Goal: Check status: Check status

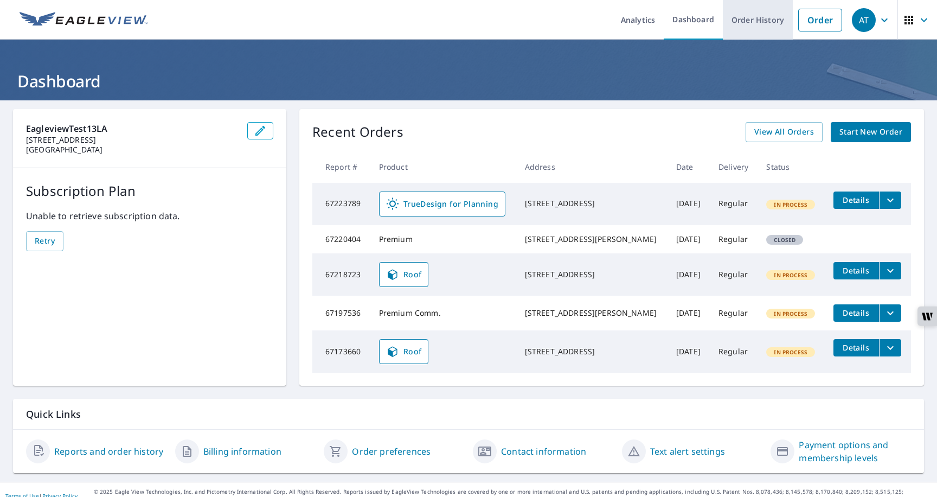
click at [745, 35] on link "Order History" at bounding box center [758, 20] width 70 height 40
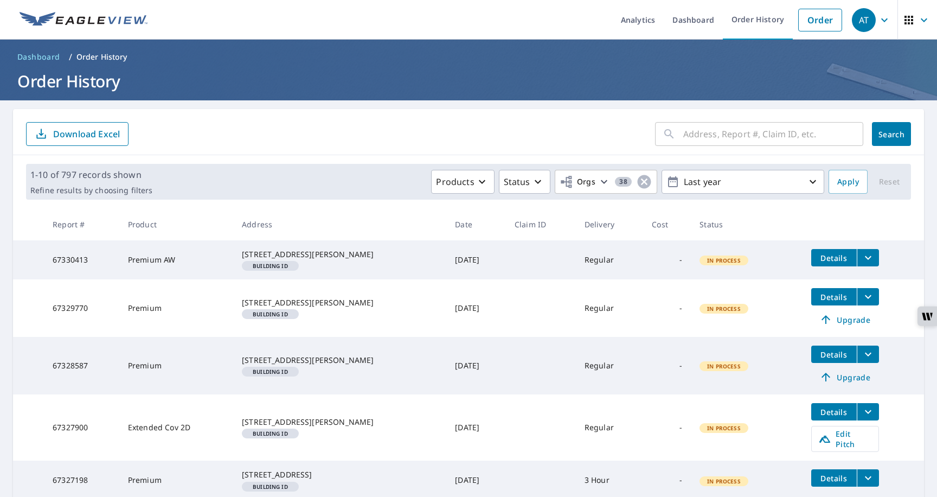
click at [684, 134] on input "text" at bounding box center [773, 134] width 180 height 30
paste input "67327900"
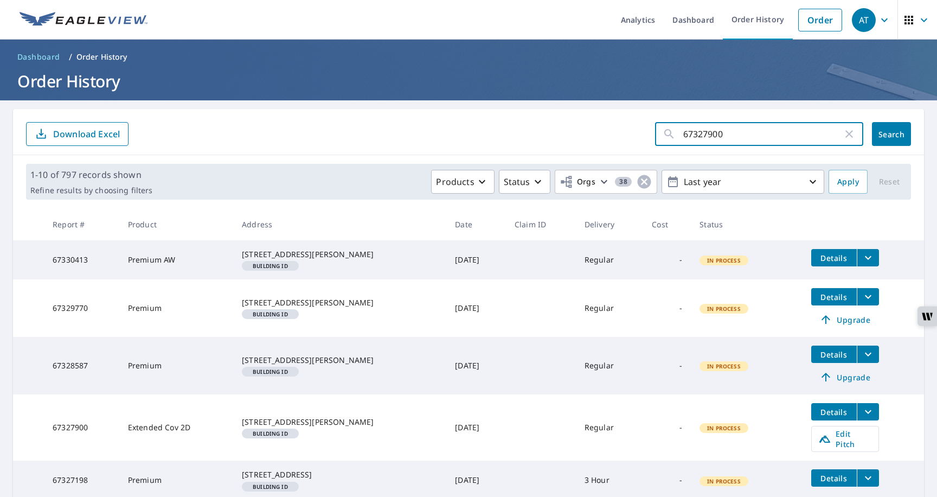
type input "67327900"
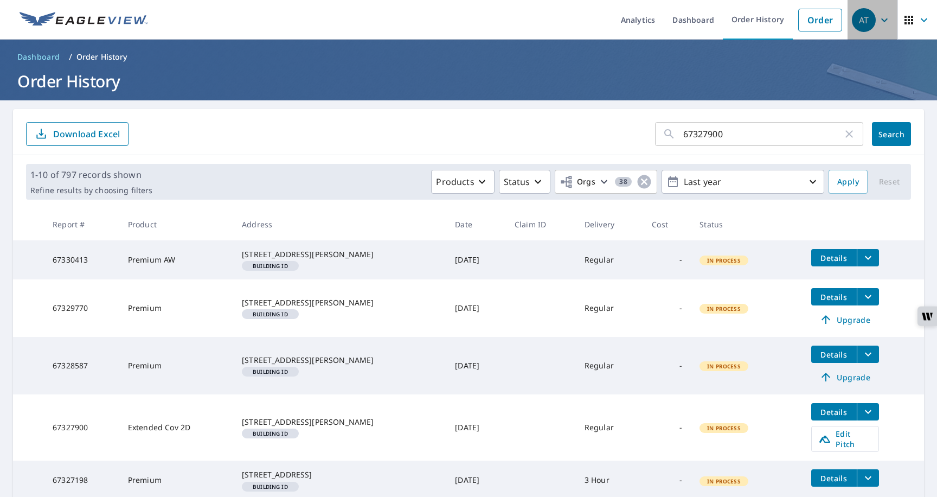
click at [884, 21] on icon "button" at bounding box center [884, 20] width 7 height 4
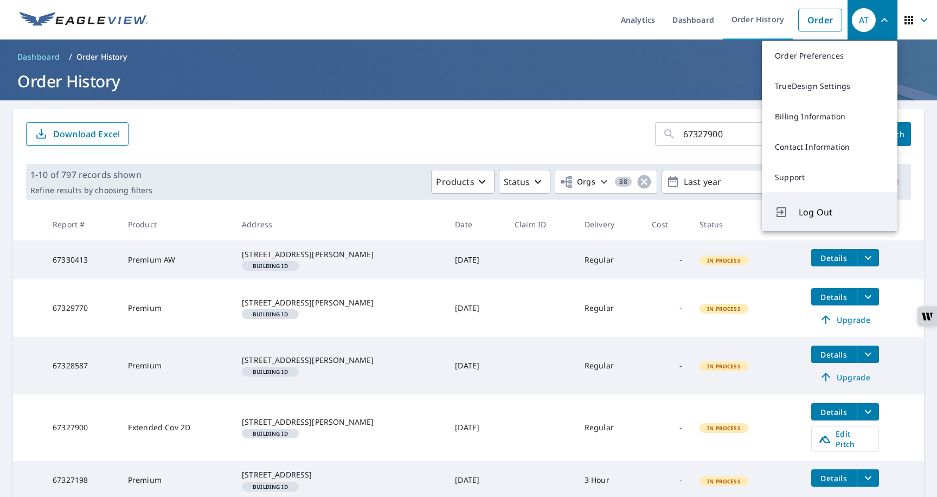
click at [809, 214] on span "Log Out" at bounding box center [841, 211] width 86 height 13
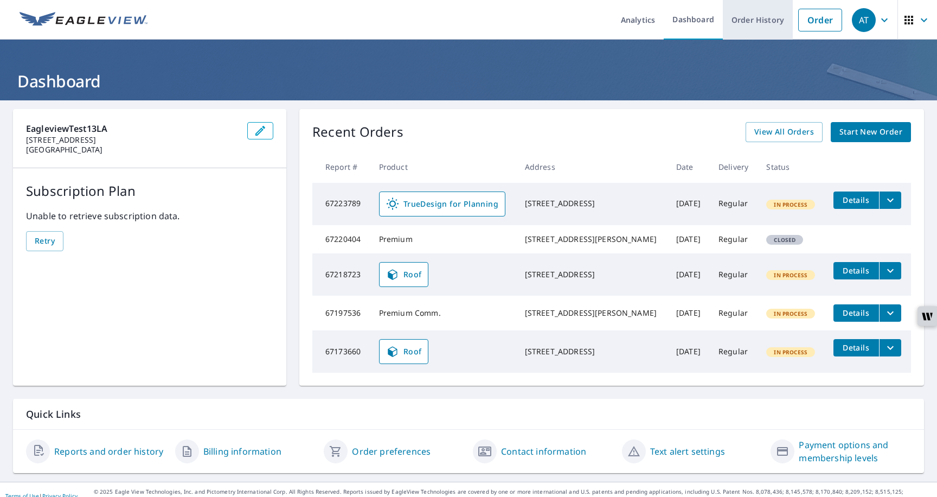
click at [195, 28] on link "Order History" at bounding box center [758, 20] width 70 height 40
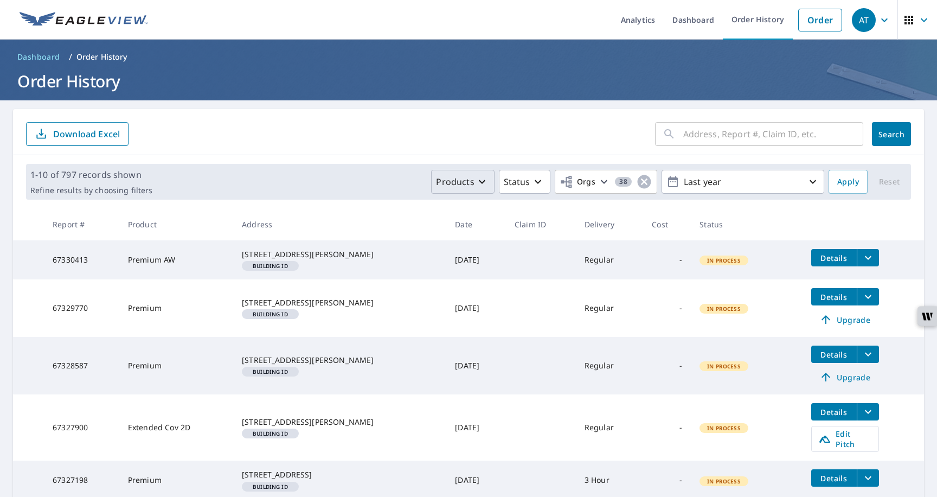
click at [195, 184] on p "Products" at bounding box center [455, 181] width 38 height 13
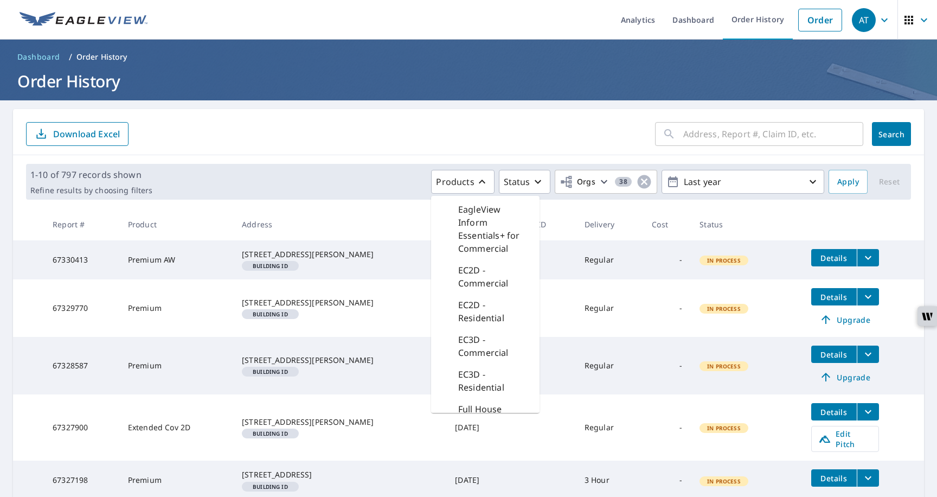
click at [195, 272] on p "EC2D - Commercial" at bounding box center [494, 276] width 73 height 26
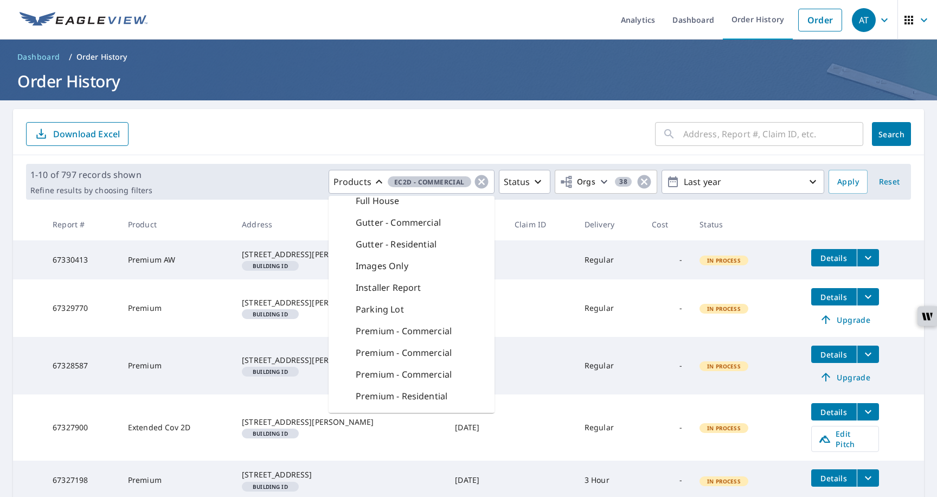
scroll to position [240, 0]
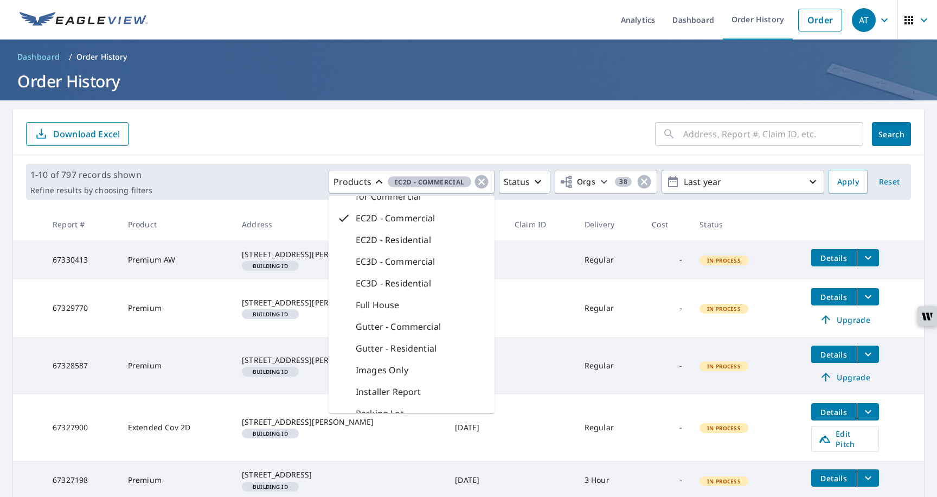
click at [195, 248] on div "EC2D - Residential" at bounding box center [411, 240] width 166 height 22
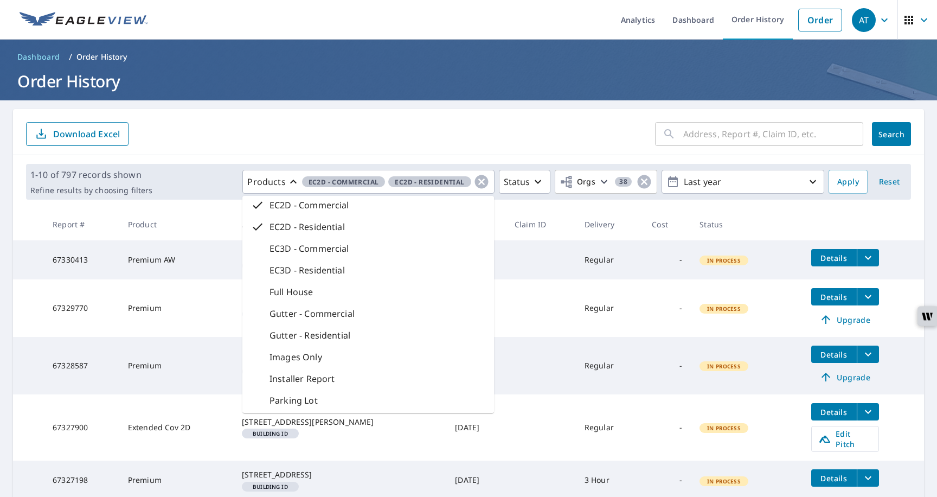
click at [195, 248] on div "EC3D - Commercial" at bounding box center [368, 248] width 252 height 22
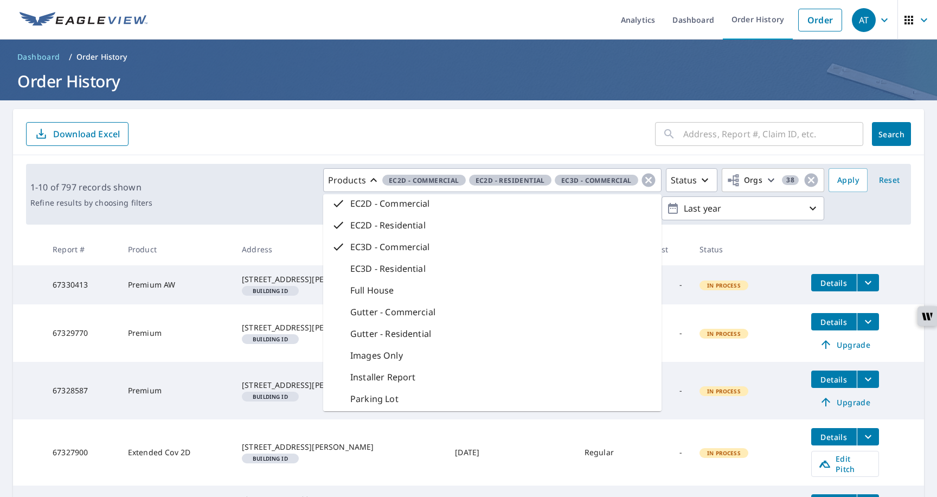
click at [195, 264] on div "EC3D - Residential" at bounding box center [492, 268] width 338 height 22
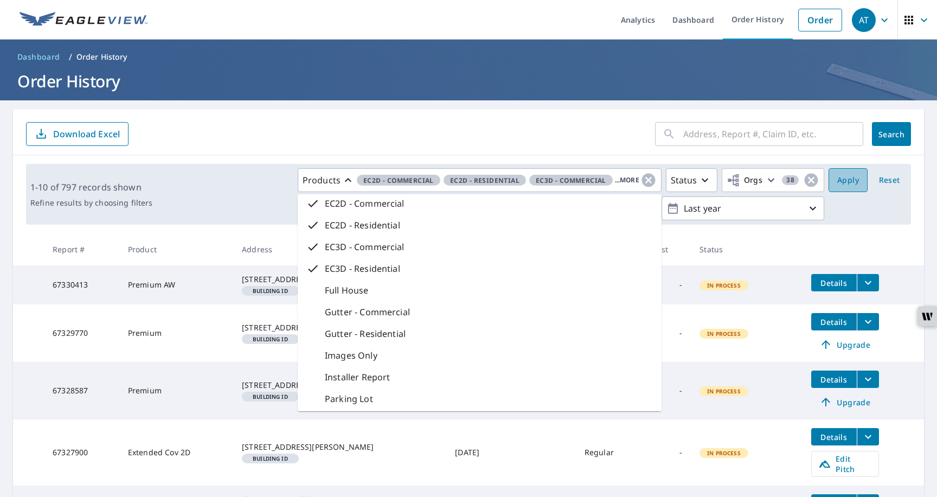
click at [195, 179] on span "Apply" at bounding box center [848, 180] width 22 height 14
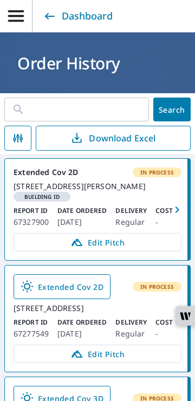
click at [170, 118] on button "Search" at bounding box center [172, 110] width 38 height 24
click at [123, 111] on input "text" at bounding box center [91, 109] width 117 height 30
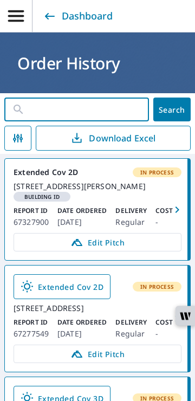
paste input "67327900"
type input "67327900"
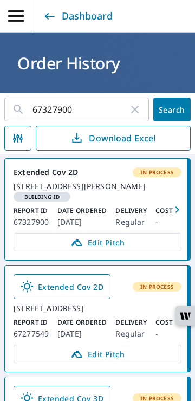
click at [167, 114] on span "Search" at bounding box center [172, 110] width 21 height 10
